Goal: Transaction & Acquisition: Obtain resource

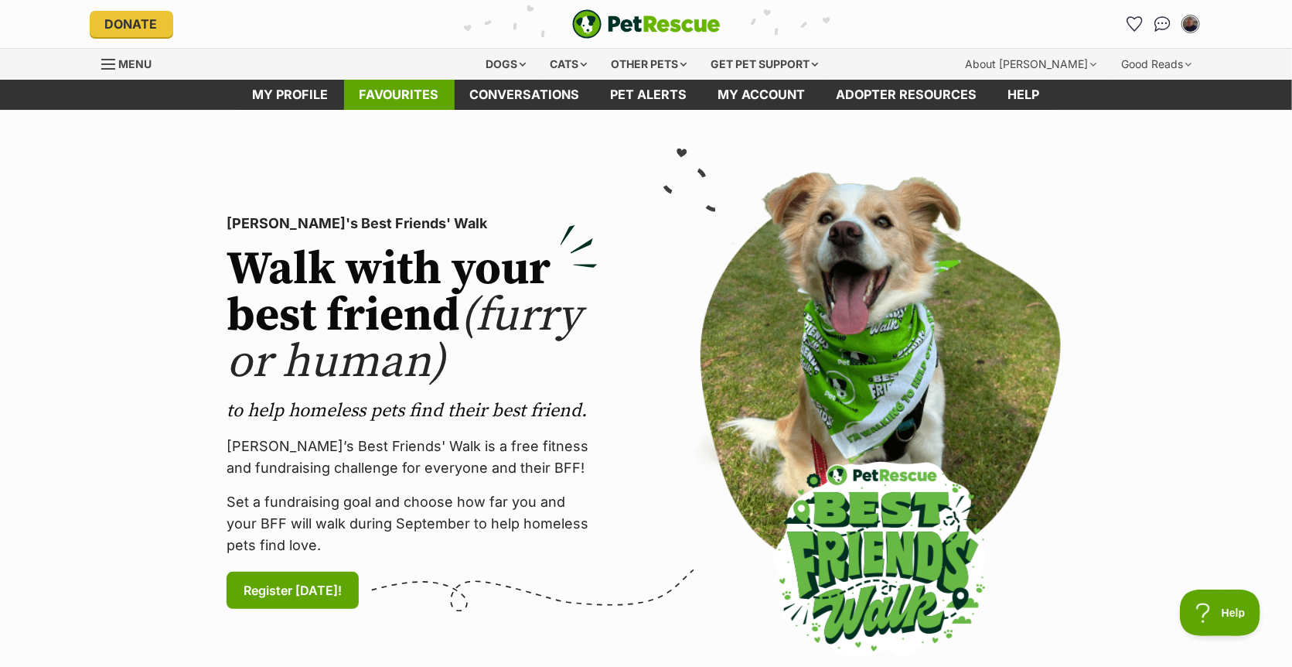
click at [431, 97] on link "Favourites" at bounding box center [399, 95] width 111 height 30
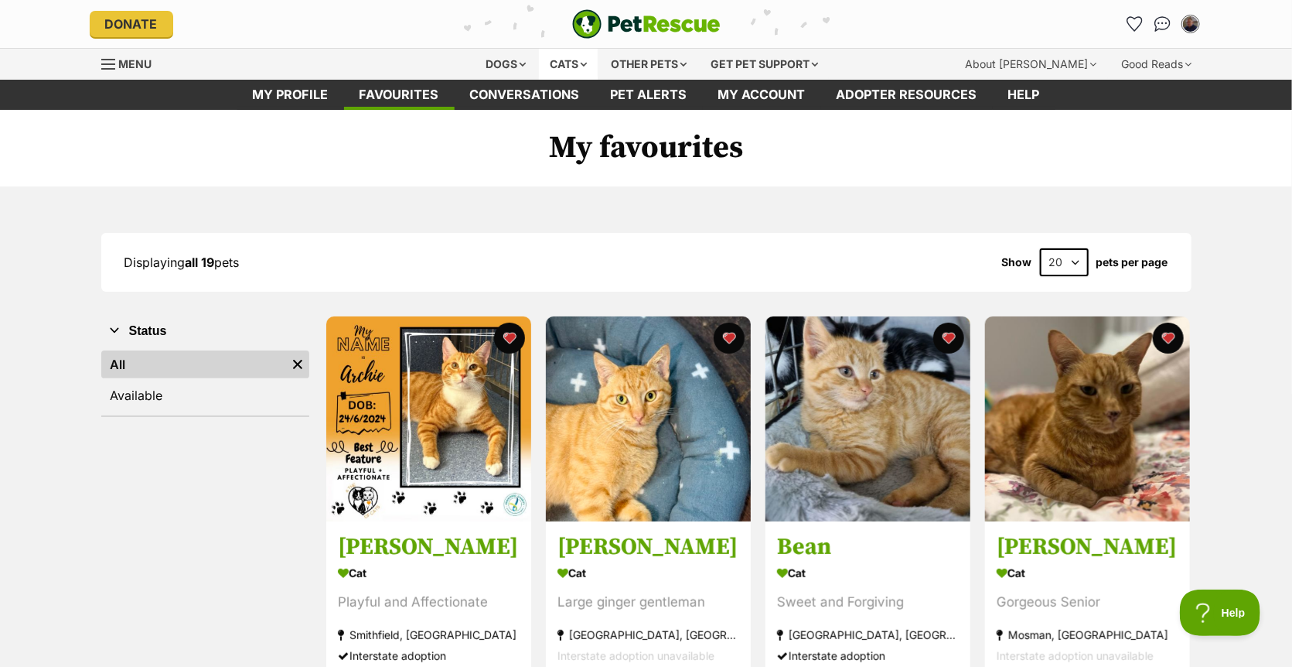
click at [548, 62] on div "Cats" at bounding box center [568, 64] width 59 height 31
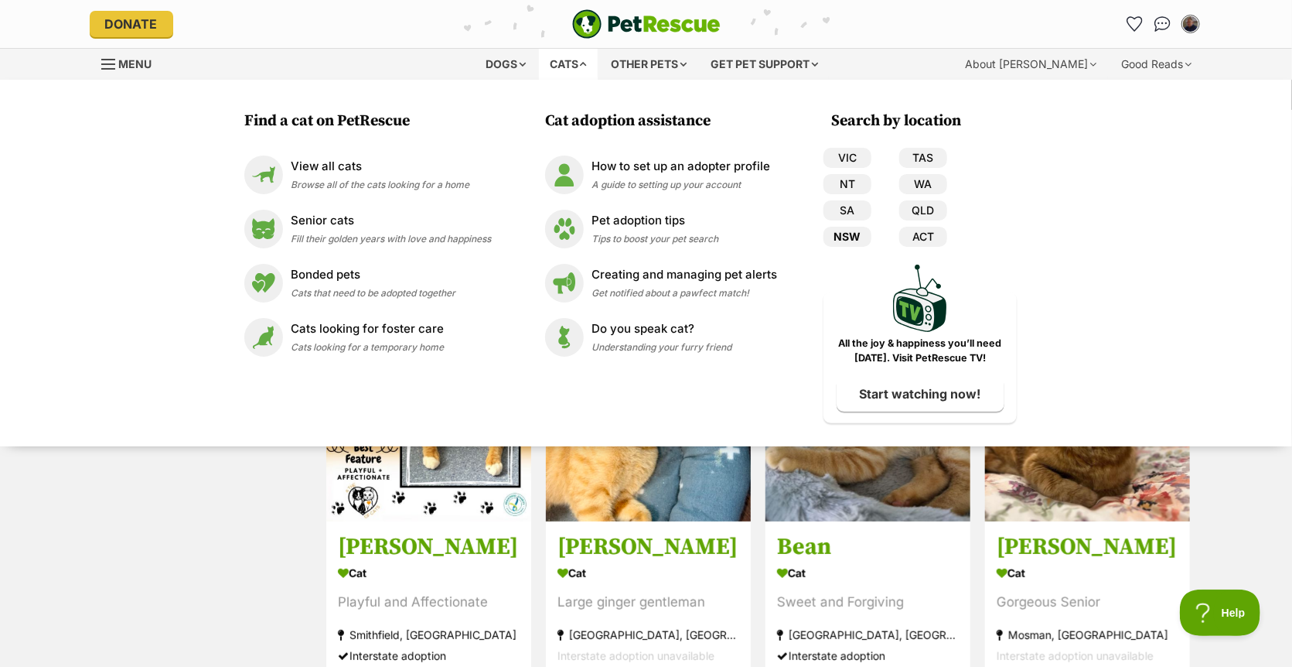
click at [853, 237] on link "NSW" at bounding box center [848, 237] width 48 height 20
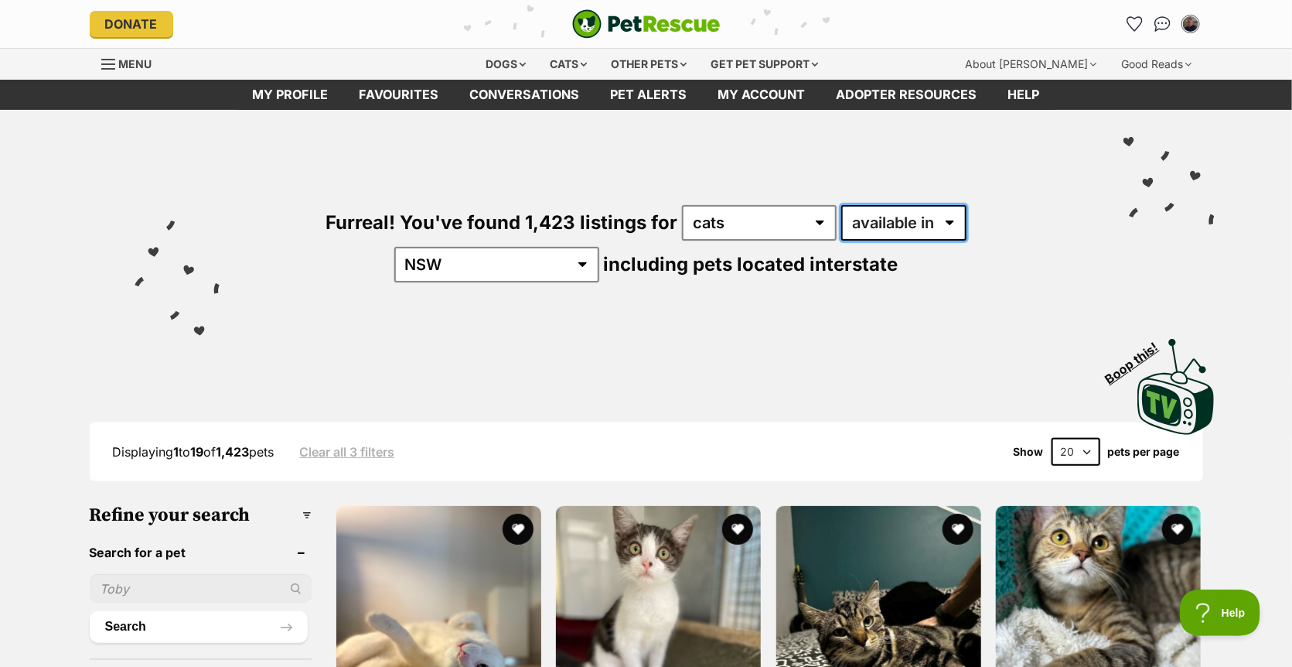
click at [889, 222] on select "available in located in" at bounding box center [903, 223] width 125 height 36
select select "disabled"
click at [841, 205] on select "available in located in" at bounding box center [903, 223] width 125 height 36
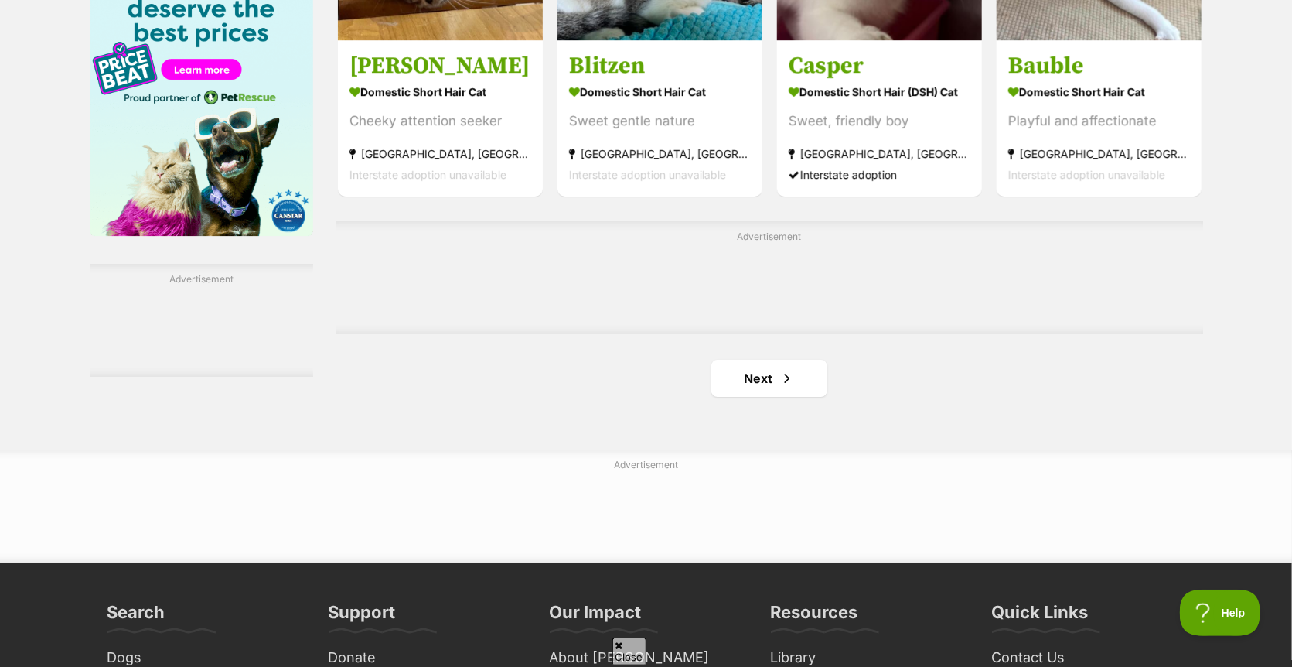
scroll to position [2629, 0]
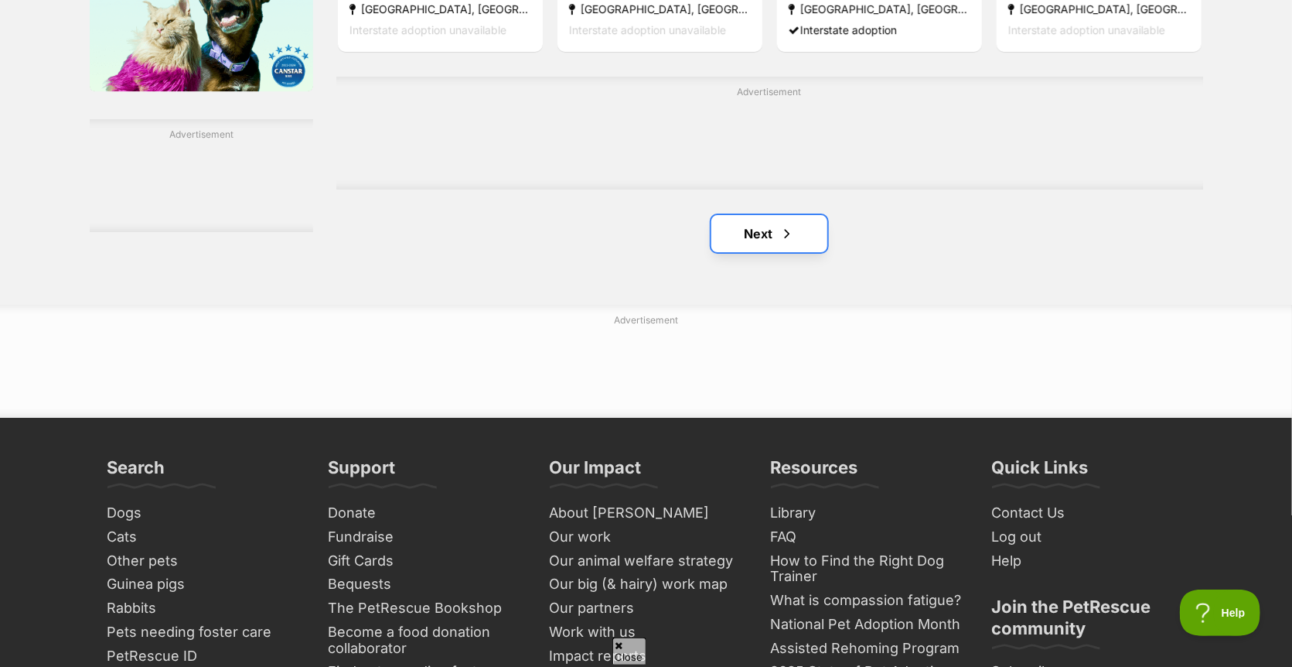
click at [754, 215] on link "Next" at bounding box center [769, 233] width 116 height 37
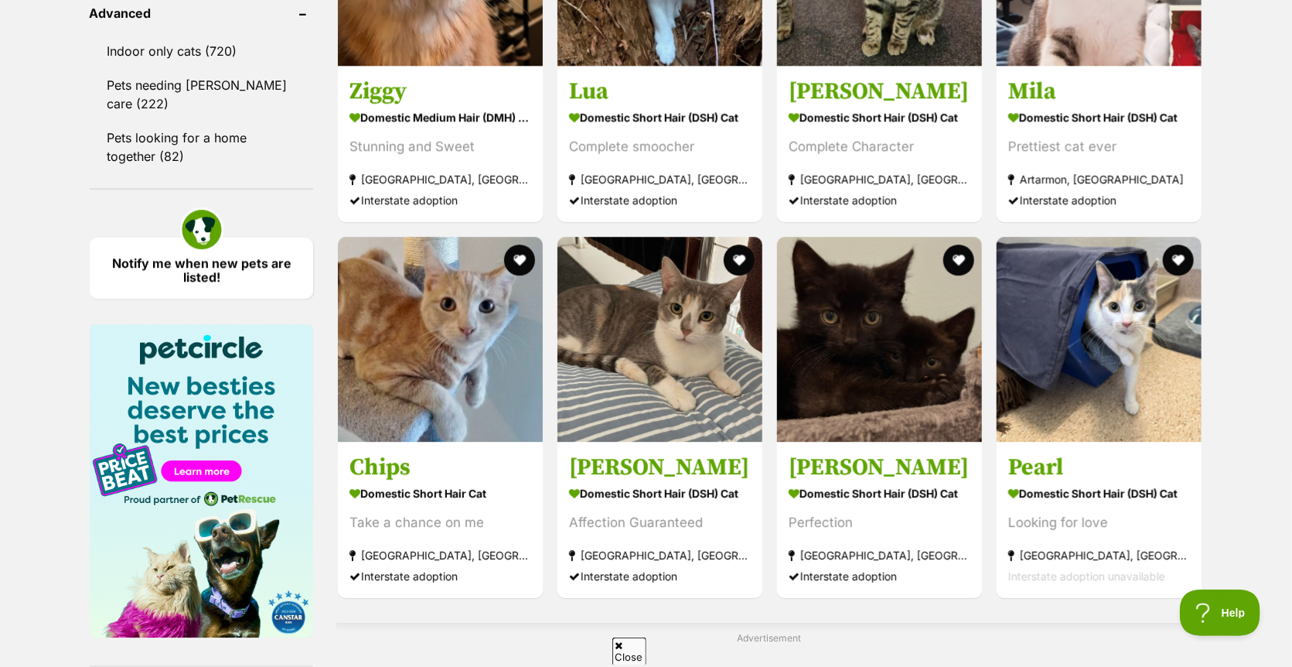
scroll to position [2088, 0]
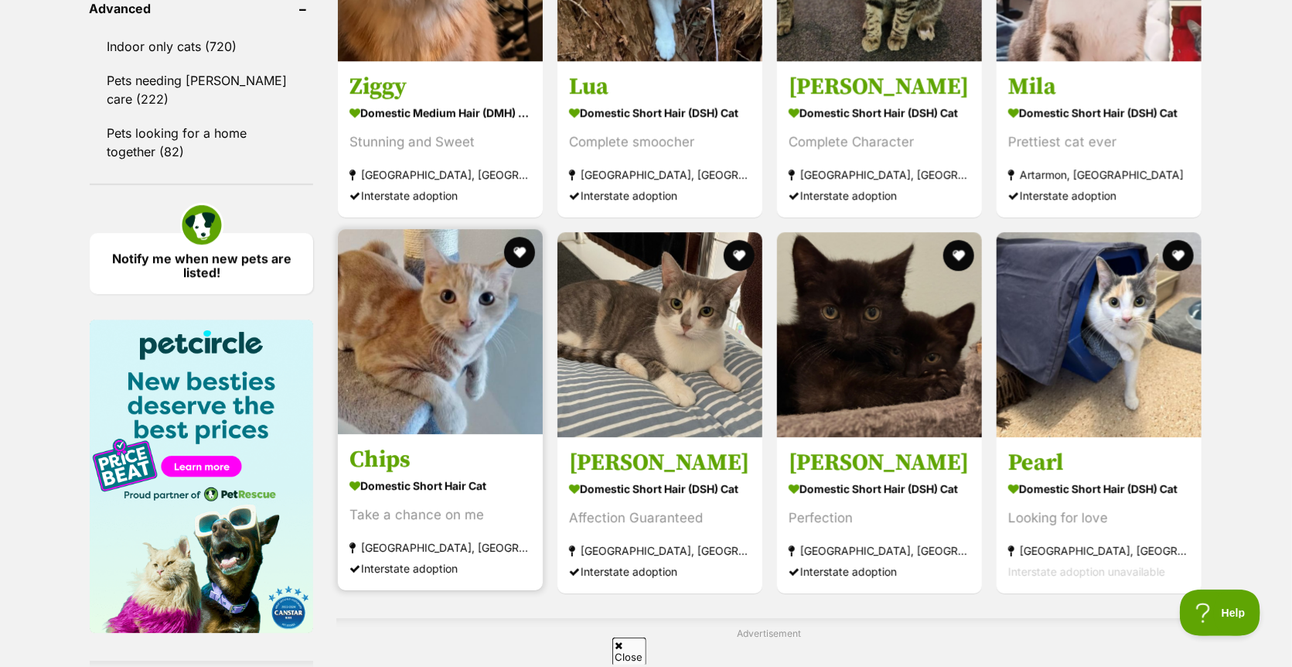
click at [476, 306] on img at bounding box center [440, 331] width 205 height 205
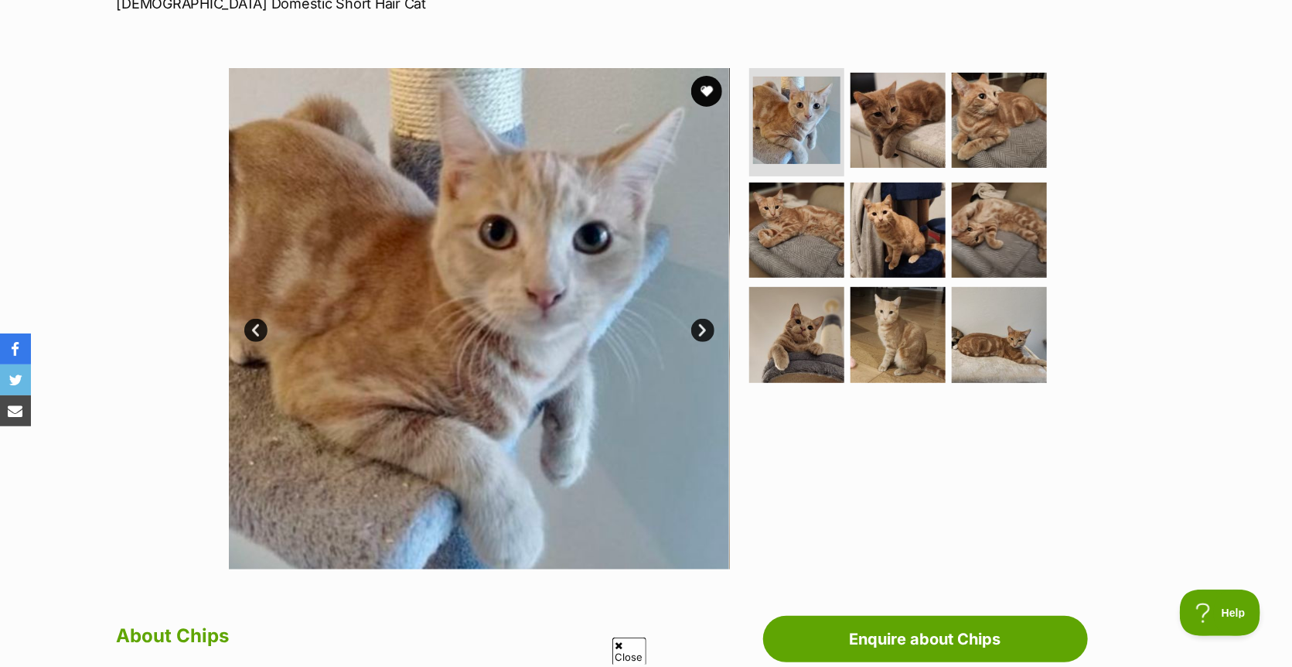
scroll to position [155, 0]
